Goal: Information Seeking & Learning: Learn about a topic

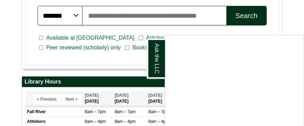
scroll to position [278, 0]
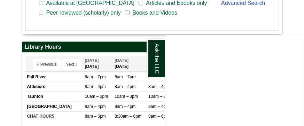
click at [112, 31] on div "Ask the LLC" at bounding box center [152, 63] width 304 height 126
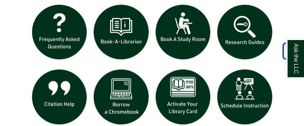
scroll to position [661, 0]
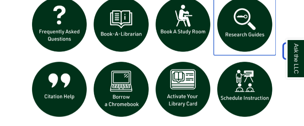
click at [250, 27] on img "slideshow" at bounding box center [245, 25] width 62 height 62
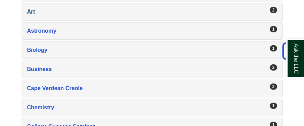
scroll to position [314, 0]
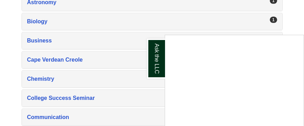
click at [38, 20] on div "Ask the LLC" at bounding box center [152, 63] width 304 height 126
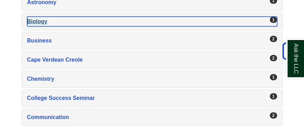
click at [41, 20] on div "Biology , 1 guides" at bounding box center [152, 22] width 250 height 10
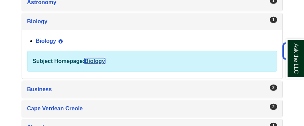
click at [103, 61] on link "Biology" at bounding box center [95, 61] width 21 height 6
click at [101, 60] on link "Biology" at bounding box center [95, 61] width 21 height 6
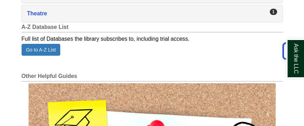
scroll to position [1394, 0]
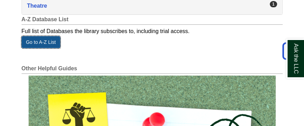
click at [50, 38] on link "Go to A-Z List" at bounding box center [41, 42] width 39 height 12
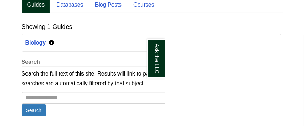
scroll to position [160, 0]
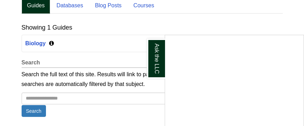
click at [93, 46] on div "Ask the LLC" at bounding box center [152, 63] width 304 height 126
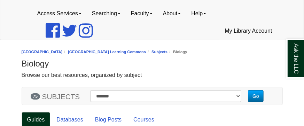
scroll to position [70, 0]
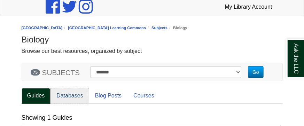
click at [73, 93] on link "Databases" at bounding box center [70, 96] width 38 height 16
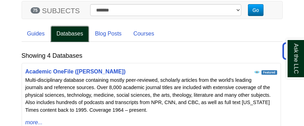
scroll to position [139, 0]
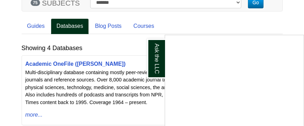
drag, startPoint x: 145, startPoint y: 57, endPoint x: 141, endPoint y: 57, distance: 3.5
click at [145, 57] on div "Ask the LLC" at bounding box center [152, 63] width 304 height 126
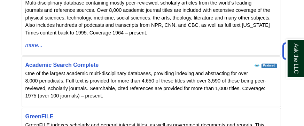
scroll to position [70, 0]
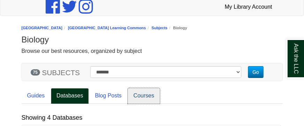
click at [135, 94] on link "Courses" at bounding box center [144, 96] width 32 height 16
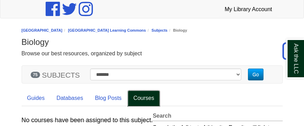
scroll to position [51, 0]
